Goal: Complete application form

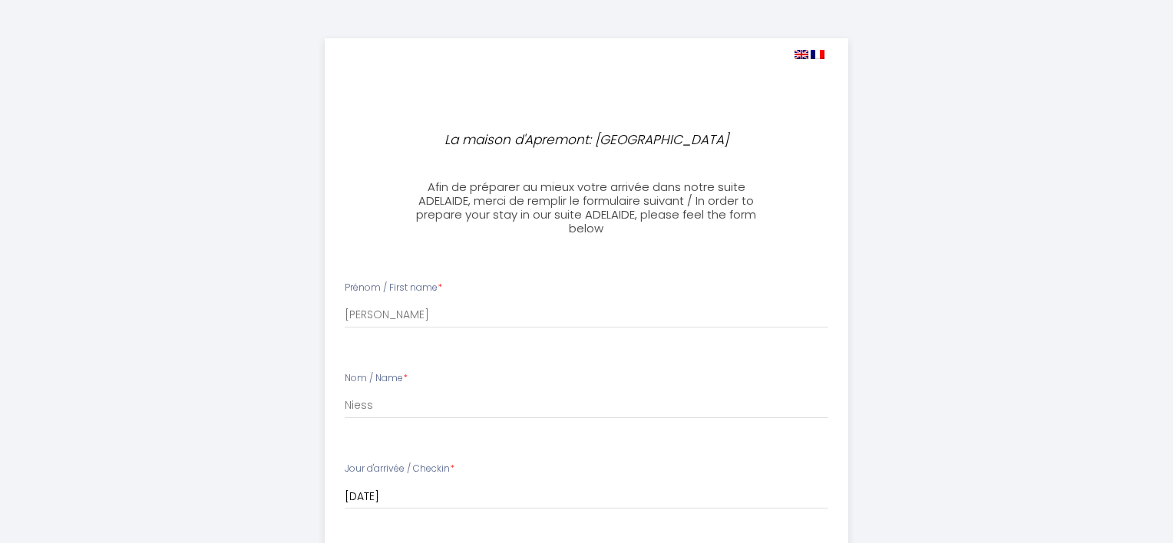
select select
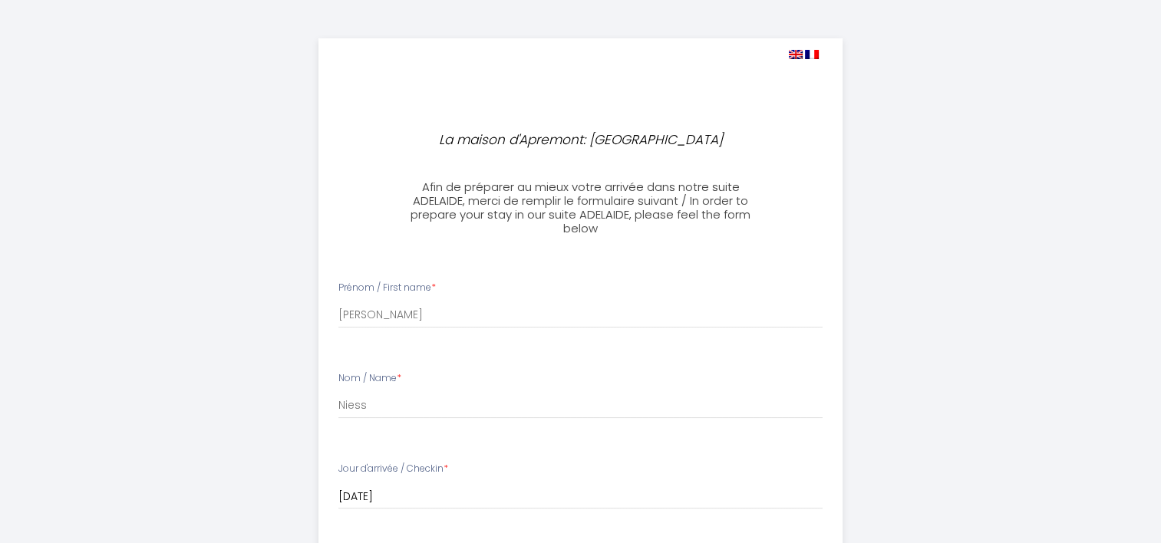
click at [399, 273] on li "Prénom / First name * [PERSON_NAME]" at bounding box center [580, 312] width 523 height 81
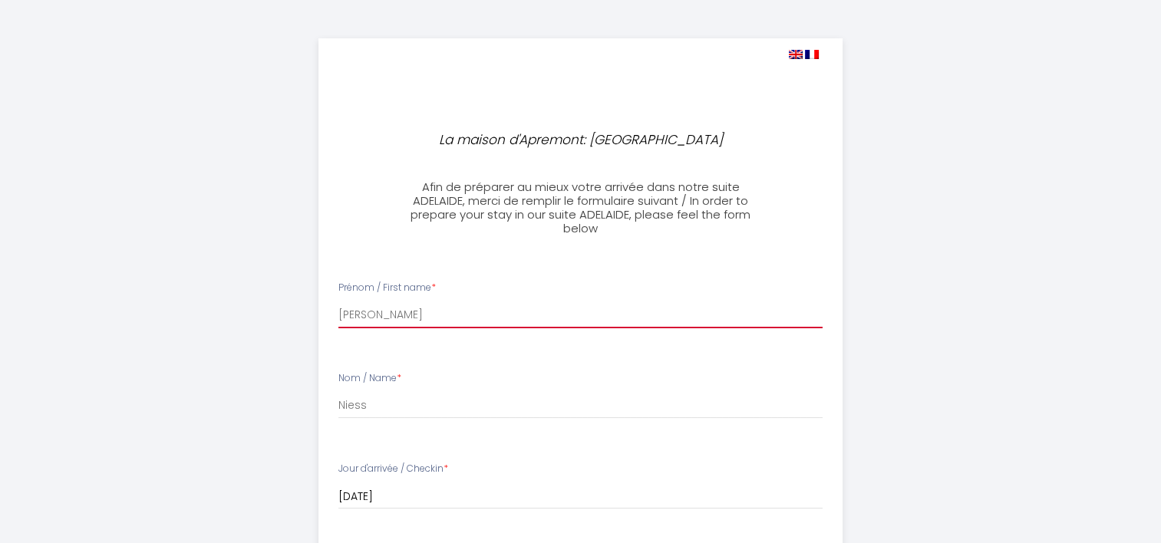
click at [405, 302] on input "[PERSON_NAME]" at bounding box center [580, 315] width 484 height 28
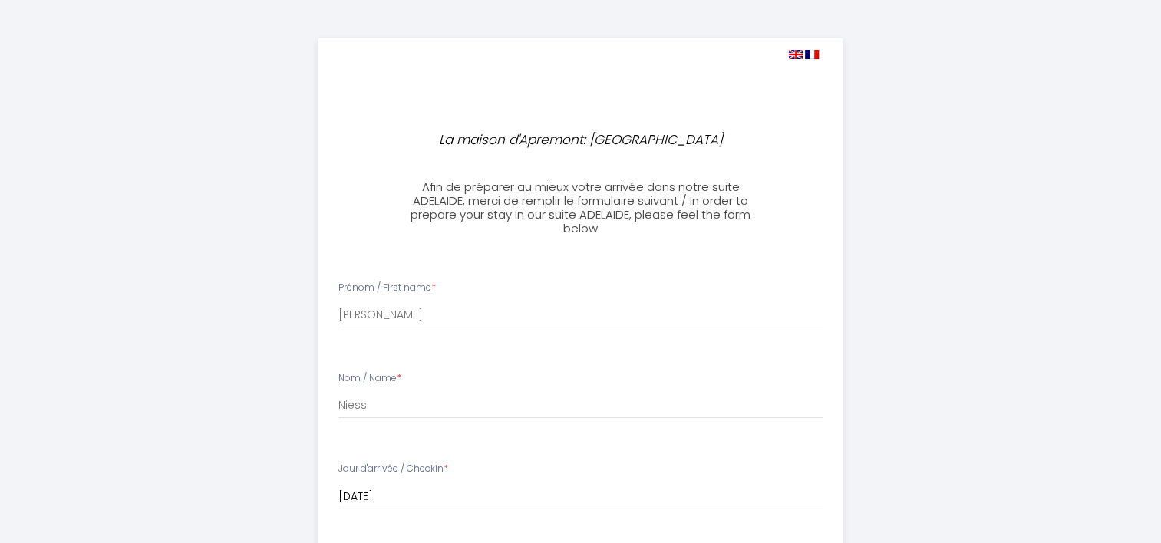
type input "[PERSON_NAME][EMAIL_ADDRESS][DOMAIN_NAME]"
click at [439, 399] on input "Niess" at bounding box center [580, 405] width 484 height 28
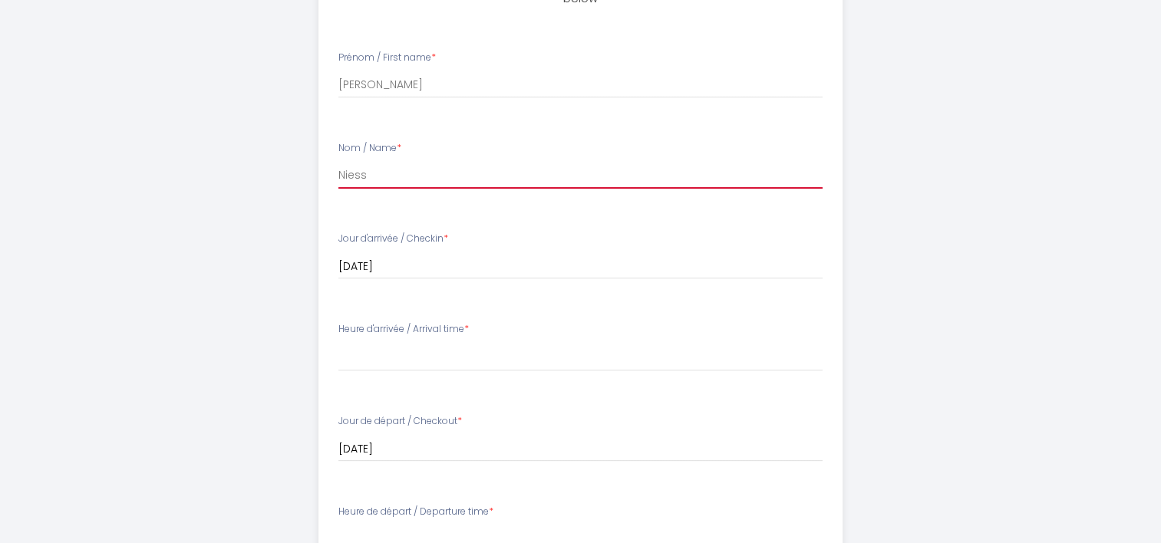
scroll to position [307, 0]
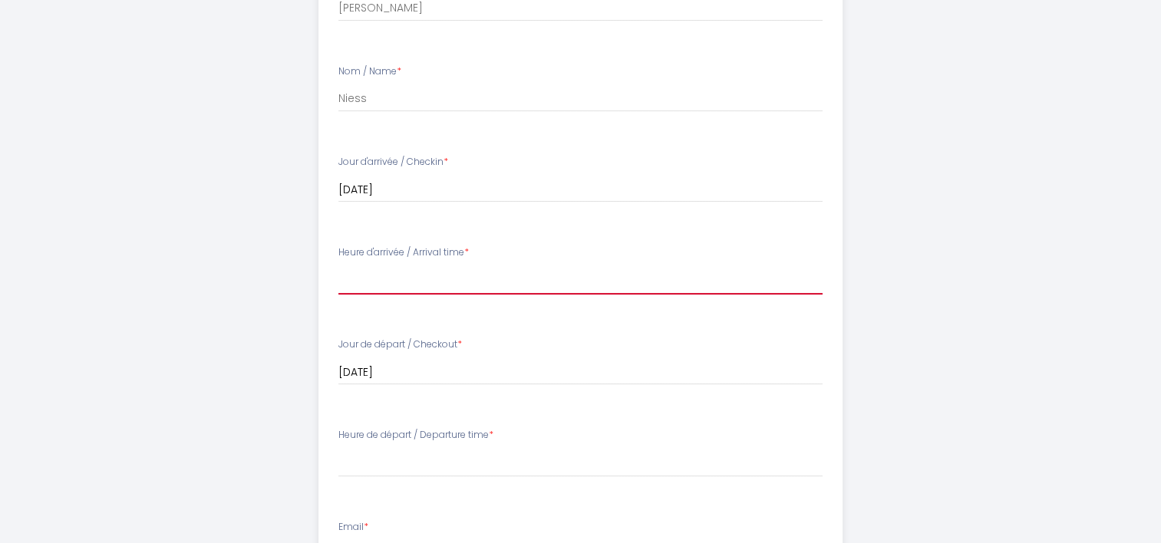
click at [373, 282] on select "15:00 15:30 16:00 16:30 17:00 17:30 18:00 18:30 19:00 19:30 20:00 20:30 21:00 2…" at bounding box center [580, 280] width 484 height 29
select select "18:00"
click at [338, 266] on select "15:00 15:30 16:00 16:30 17:00 17:30 18:00 18:30 19:00 19:30 20:00 20:30 21:00 2…" at bounding box center [580, 280] width 484 height 29
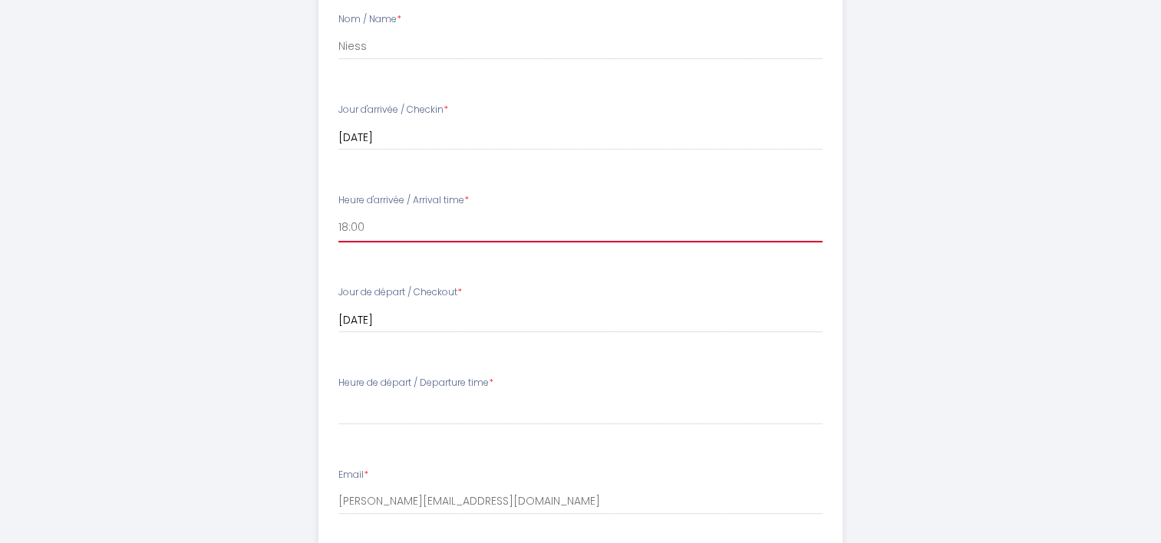
scroll to position [384, 0]
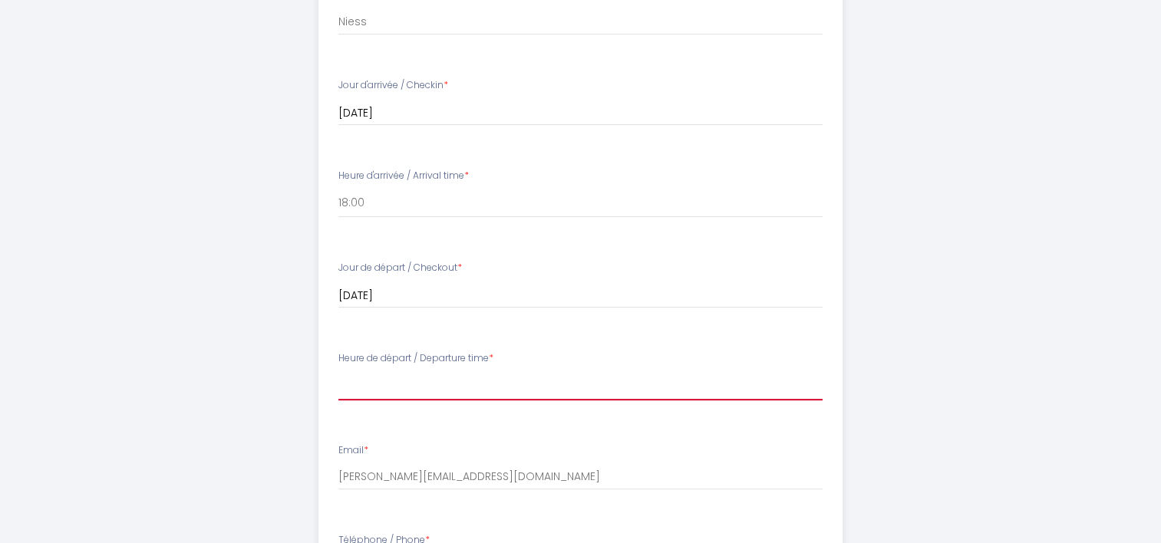
click at [354, 388] on select "00:00 00:30 01:00 01:30 02:00 02:30 03:00 03:30 04:00 04:30 05:00 05:30 06:00 0…" at bounding box center [580, 385] width 484 height 29
select select "10:00"
click at [338, 371] on select "00:00 00:30 01:00 01:30 02:00 02:30 03:00 03:30 04:00 04:30 05:00 05:30 06:00 0…" at bounding box center [580, 385] width 484 height 29
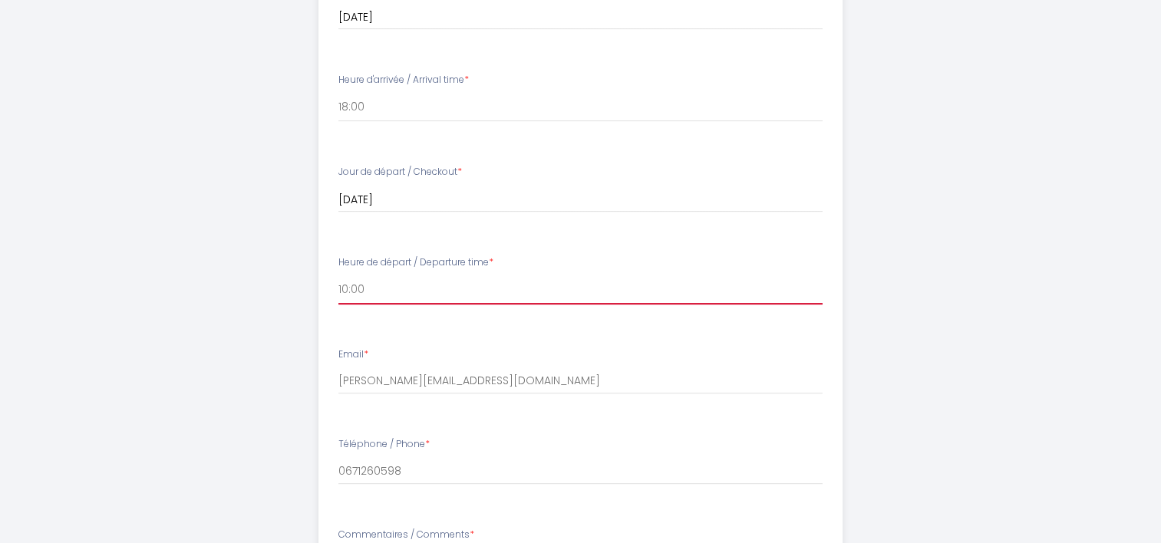
scroll to position [614, 0]
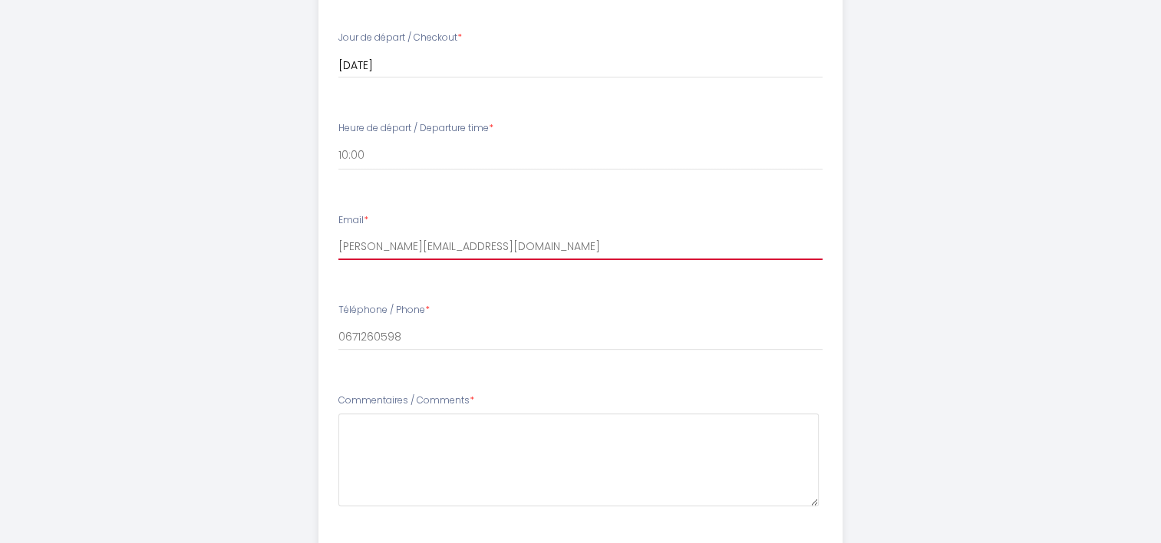
click at [488, 248] on input "[PERSON_NAME][EMAIL_ADDRESS][DOMAIN_NAME]" at bounding box center [580, 247] width 484 height 28
type input "[EMAIL_ADDRESS][DOMAIN_NAME]"
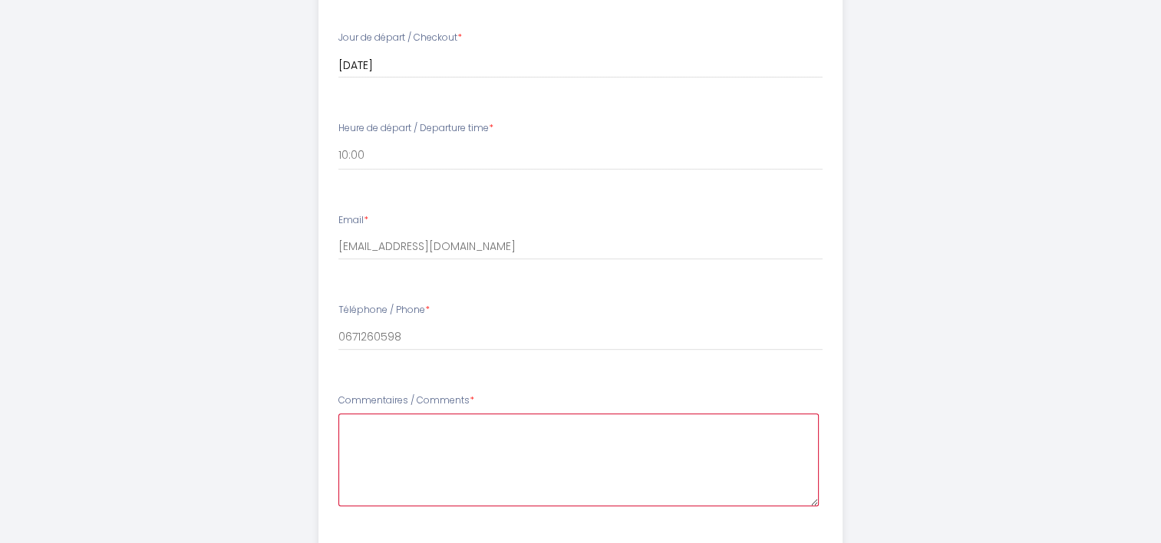
click at [437, 433] on Comments8 at bounding box center [578, 460] width 480 height 93
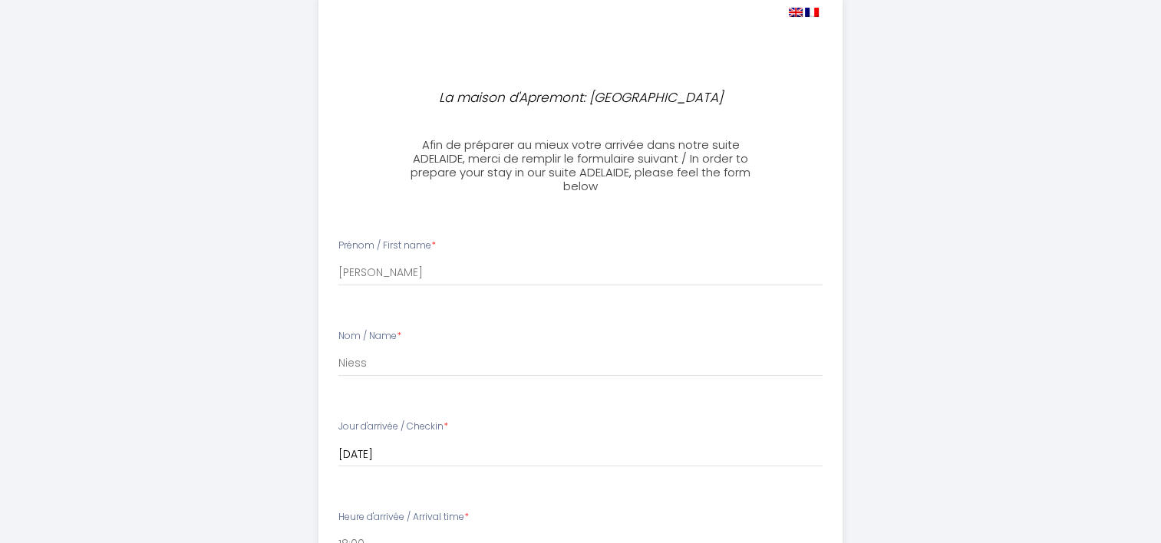
scroll to position [77, 0]
